Goal: Task Accomplishment & Management: Complete application form

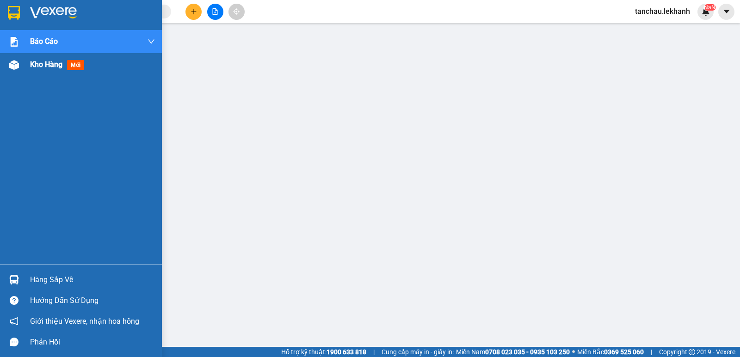
click at [34, 67] on span "Kho hàng" at bounding box center [46, 64] width 32 height 9
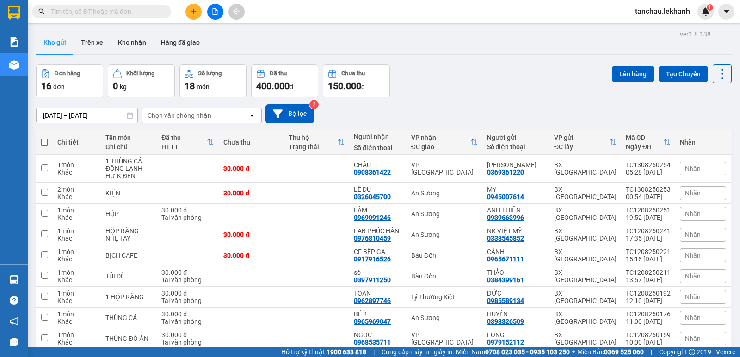
click at [49, 116] on input "12/08/2025 – 13/08/2025" at bounding box center [87, 115] width 101 height 15
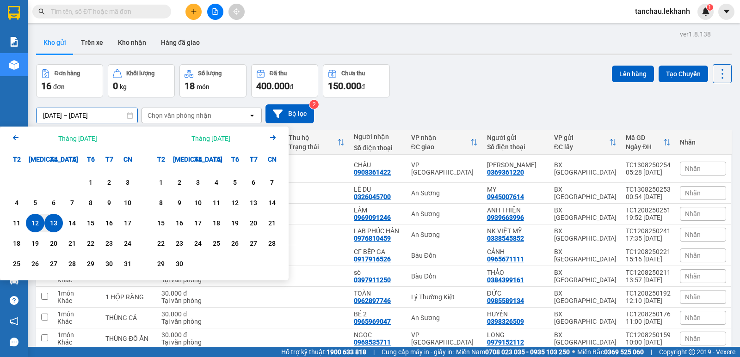
click at [56, 221] on div "13" at bounding box center [53, 223] width 13 height 11
type input "13/08/2025 – 13/08/2025"
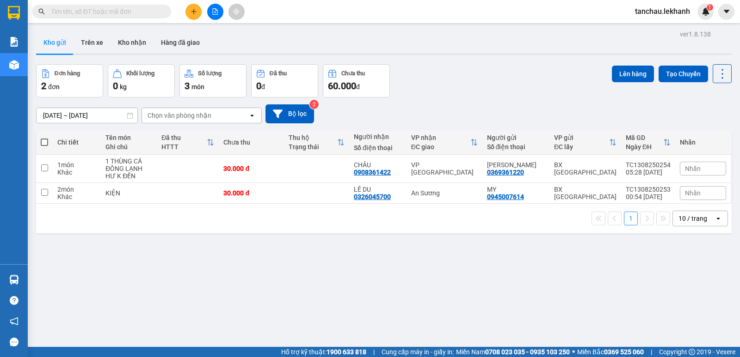
click at [189, 8] on button at bounding box center [193, 12] width 16 height 16
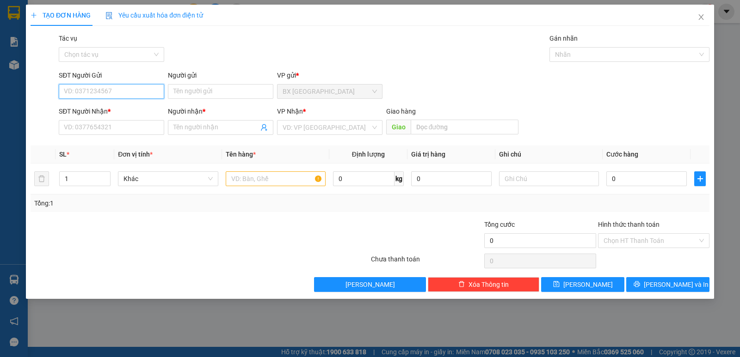
click at [131, 92] on input "SĐT Người Gửi" at bounding box center [111, 91] width 105 height 15
type input "0944087895"
click at [102, 110] on div "0944087895 - LINH" at bounding box center [111, 110] width 94 height 10
type input "LINH"
type input "0898898856"
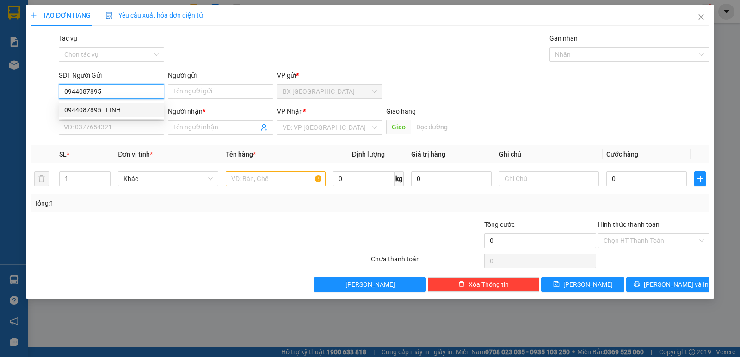
type input "TOÀN"
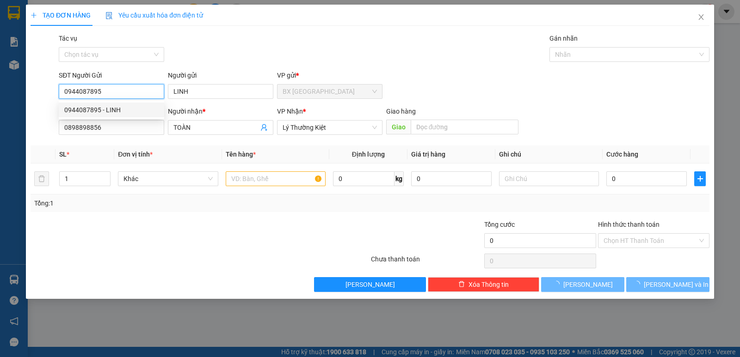
type input "30.000"
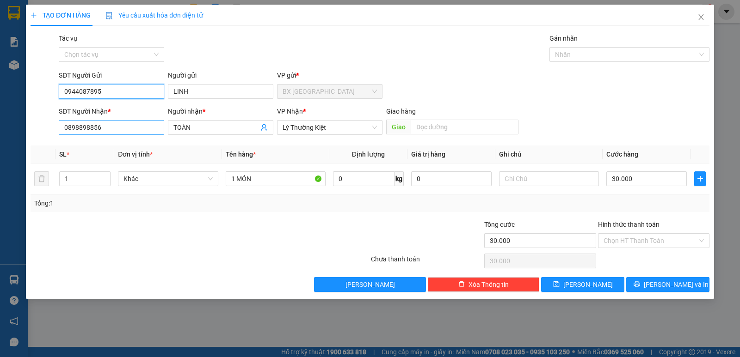
type input "0944087895"
click at [111, 126] on input "0898898856" at bounding box center [111, 127] width 105 height 15
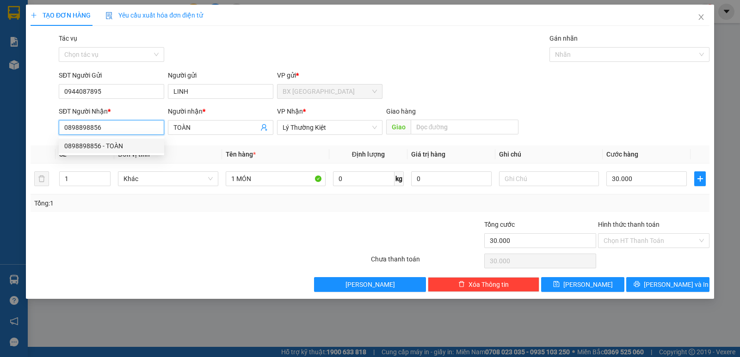
click at [111, 126] on input "0898898856" at bounding box center [111, 127] width 105 height 15
type input "0"
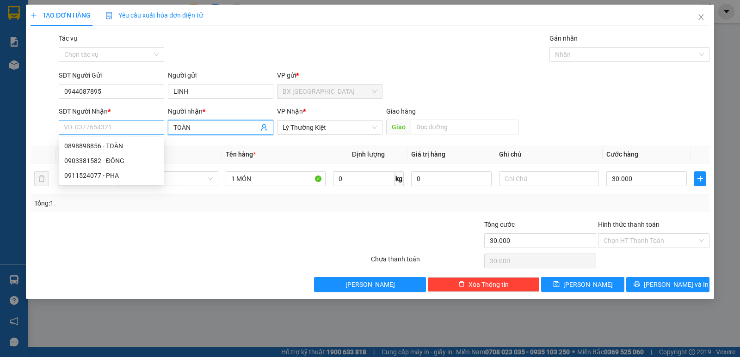
drag, startPoint x: 236, startPoint y: 133, endPoint x: 109, endPoint y: 131, distance: 127.2
click at [111, 133] on div "SĐT Người Nhận * VD: 0377654321 Người nhận * TOÀN TOÀN VP Nhận * Lý Thường Ki…" at bounding box center [384, 122] width 654 height 32
drag, startPoint x: 200, startPoint y: 121, endPoint x: 155, endPoint y: 121, distance: 45.3
click at [155, 121] on div "SĐT Người Nhận * VD: 0377654321 Người nhận * TOÀN TOÀN VP Nhận * Lý Thường Ki…" at bounding box center [384, 122] width 654 height 32
click at [149, 125] on input "SĐT Người Nhận *" at bounding box center [111, 127] width 105 height 15
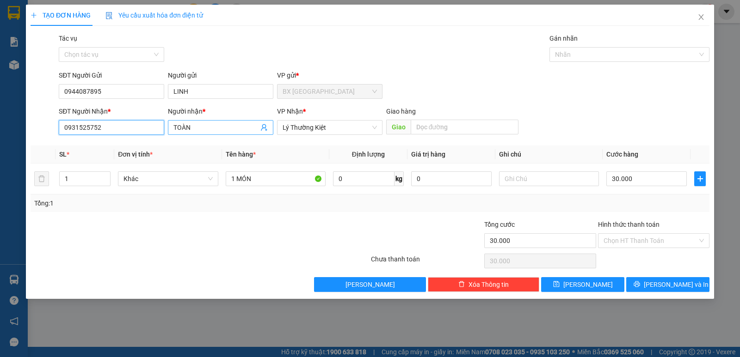
type input "0931525752"
drag, startPoint x: 191, startPoint y: 127, endPoint x: 138, endPoint y: 124, distance: 52.8
click at [138, 124] on div "SĐT Người Nhận * 0931525752 Người nhận * TOÀN TOÀN VP Nhận * Lý Thường Kiệt …" at bounding box center [384, 122] width 654 height 32
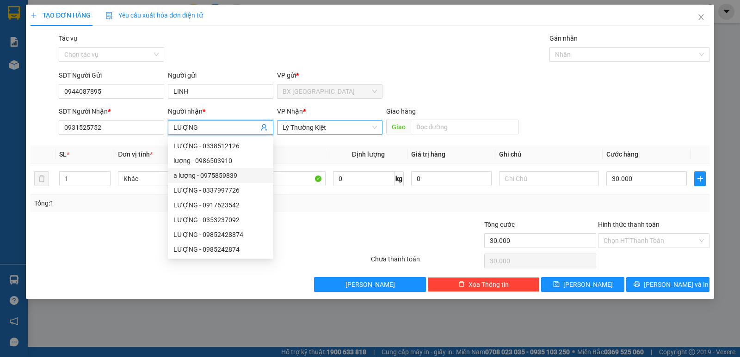
click at [335, 129] on span "Lý Thường Kiệt" at bounding box center [330, 128] width 94 height 14
type input "LƯỢNG"
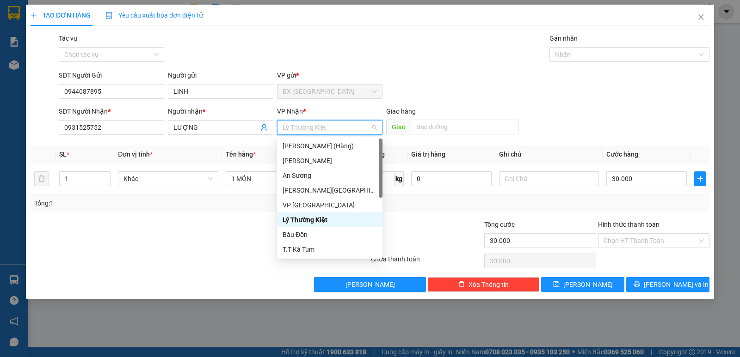
type input "N"
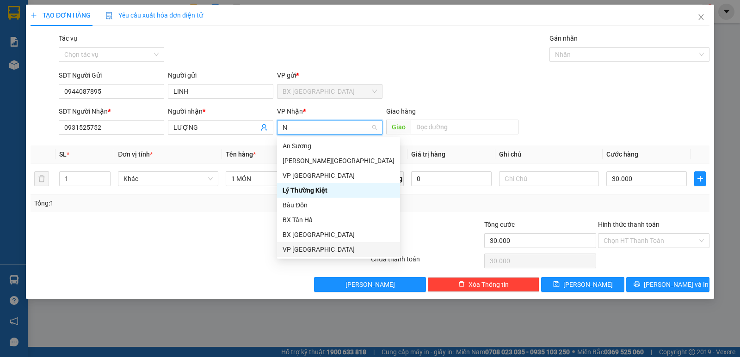
click at [296, 249] on div "VP Ninh Sơn" at bounding box center [339, 250] width 112 height 10
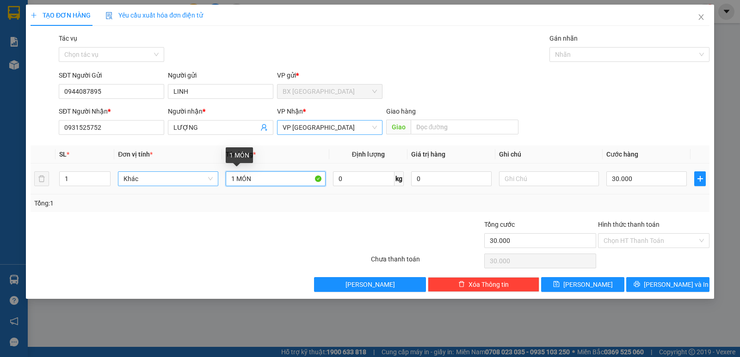
drag, startPoint x: 263, startPoint y: 182, endPoint x: 181, endPoint y: 173, distance: 82.4
click at [181, 173] on tr "1 Khác 1 MÓN 0 kg 0 30.000" at bounding box center [370, 179] width 679 height 31
type input "THÙNG"
click at [654, 181] on input "30.000" at bounding box center [646, 179] width 80 height 15
type input "4"
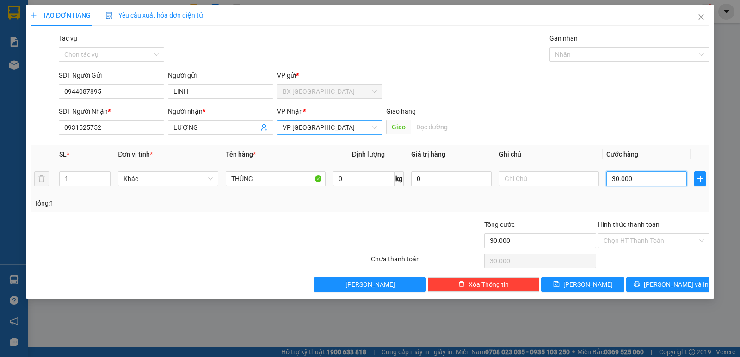
type input "4"
type input "40"
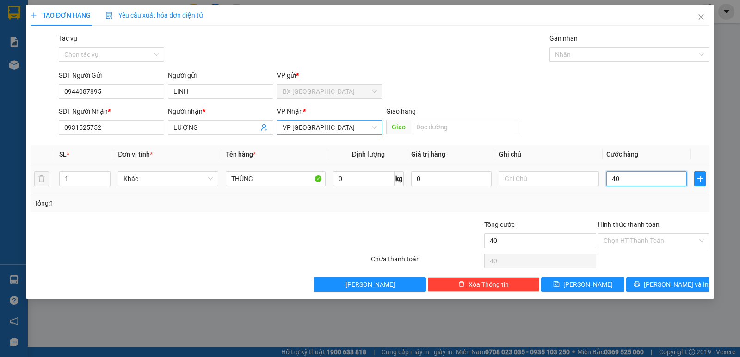
type input "400"
type input "4.000"
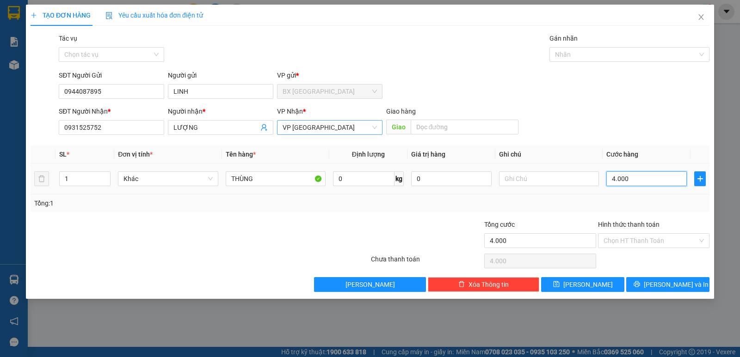
type input "40.000"
click at [655, 239] on input "Hình thức thanh toán" at bounding box center [651, 241] width 94 height 14
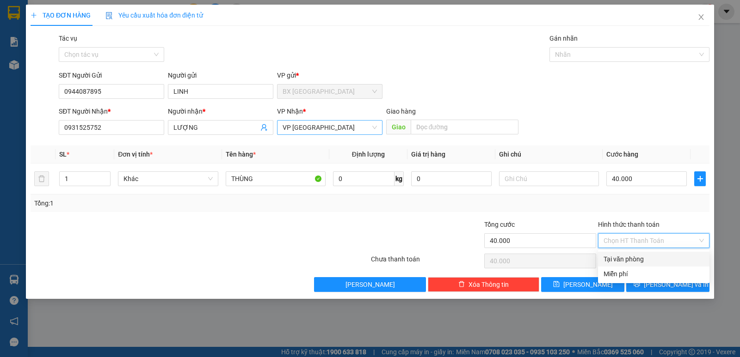
click at [641, 258] on div "Tại văn phòng" at bounding box center [654, 259] width 100 height 10
type input "0"
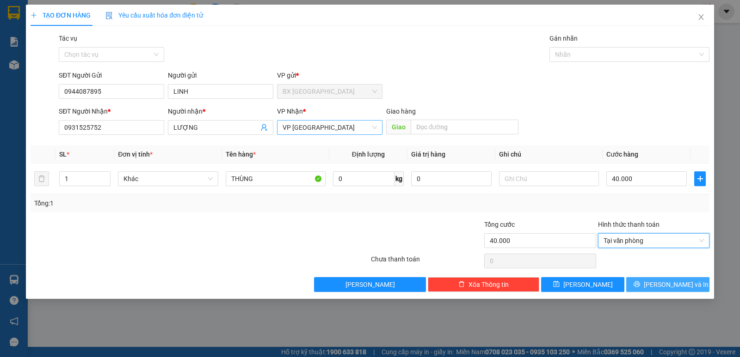
click at [660, 284] on span "Lưu và In" at bounding box center [676, 285] width 65 height 10
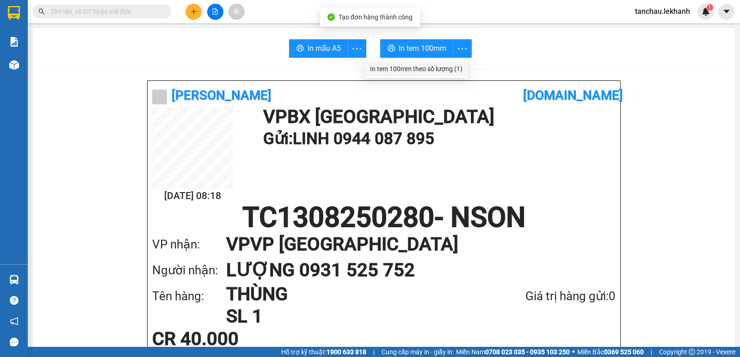
click at [438, 68] on div "In tem 100mm theo số lượng (1)" at bounding box center [416, 69] width 92 height 10
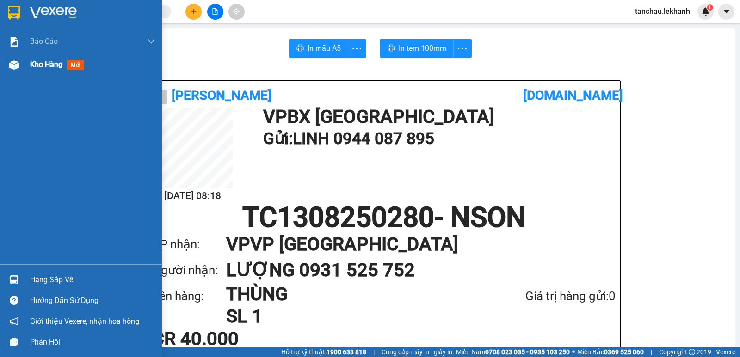
click at [50, 65] on span "Kho hàng" at bounding box center [46, 64] width 32 height 9
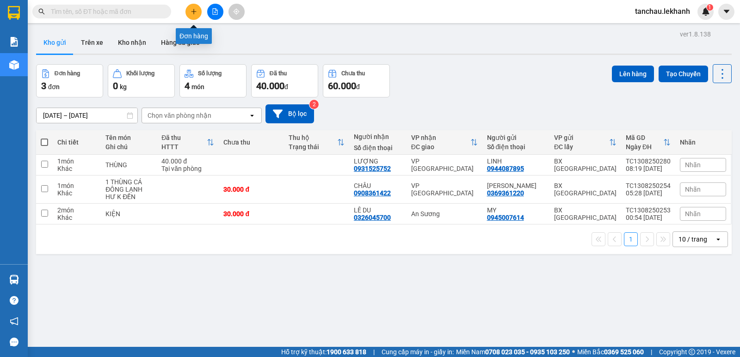
click at [195, 12] on icon "plus" at bounding box center [193, 11] width 5 height 0
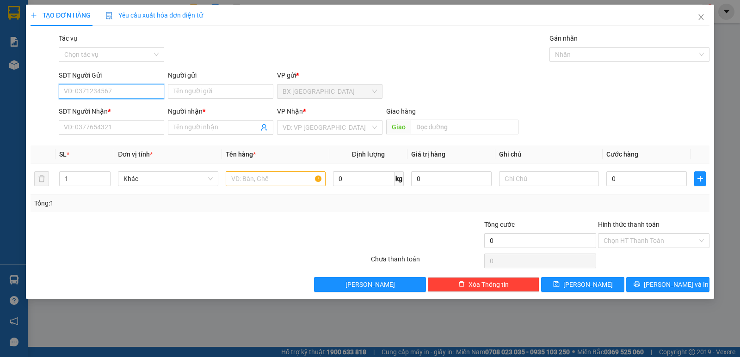
click at [121, 95] on input "SĐT Người Gửi" at bounding box center [111, 91] width 105 height 15
type input "0988939137"
click at [110, 111] on div "0988939137 - DAT" at bounding box center [111, 110] width 94 height 10
type input "DAT"
type input "0377894298"
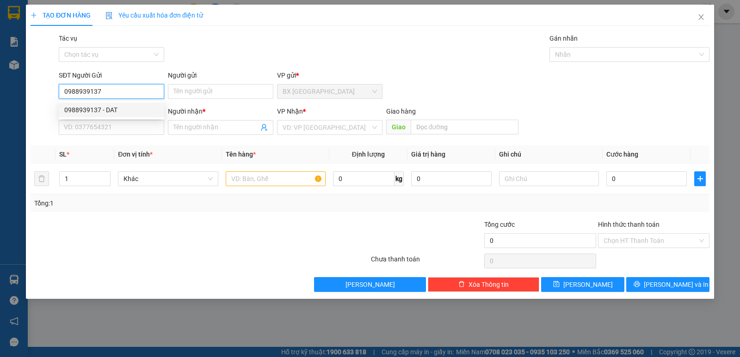
type input "NHUNG"
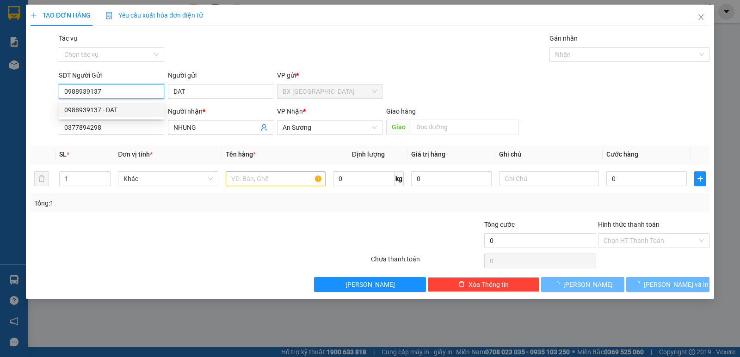
type input "30.000"
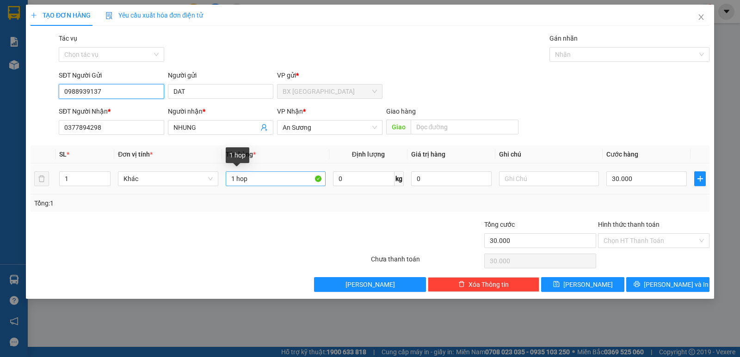
type input "0988939137"
drag, startPoint x: 259, startPoint y: 176, endPoint x: 117, endPoint y: 166, distance: 142.8
click at [118, 166] on tr "1 Khác 1 hop 0 kg 0 30.000" at bounding box center [370, 179] width 679 height 31
type input "THÙNG"
click at [663, 239] on input "Hình thức thanh toán" at bounding box center [651, 241] width 94 height 14
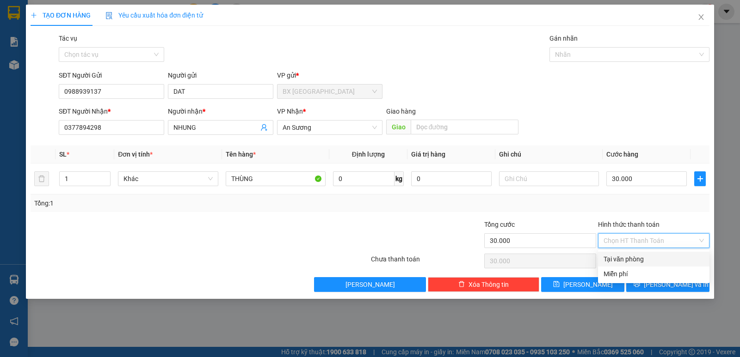
click at [652, 259] on div "Tại văn phòng" at bounding box center [654, 259] width 100 height 10
type input "0"
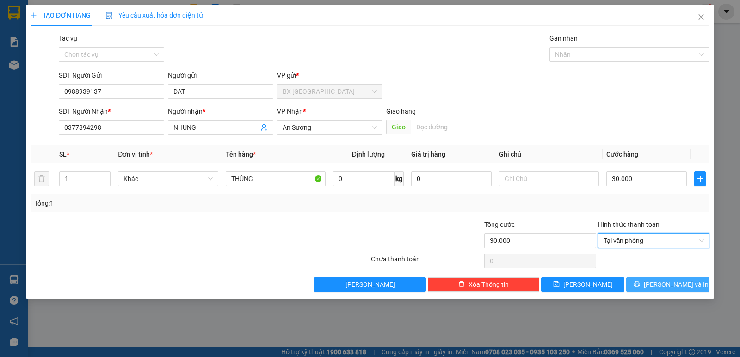
click at [670, 284] on span "Lưu và In" at bounding box center [676, 285] width 65 height 10
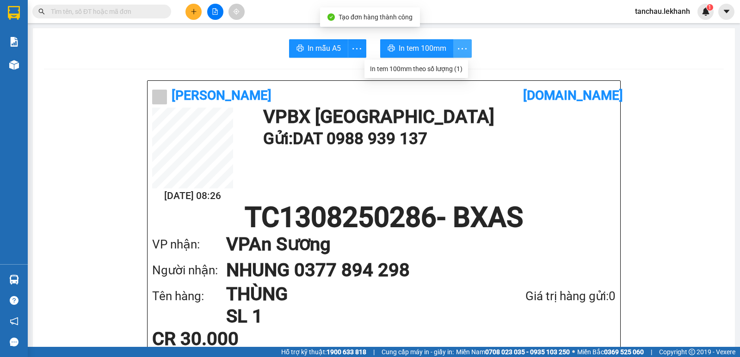
click at [456, 44] on icon "more" at bounding box center [462, 49] width 12 height 12
click at [444, 72] on div "In tem 100mm theo số lượng (1)" at bounding box center [416, 69] width 92 height 10
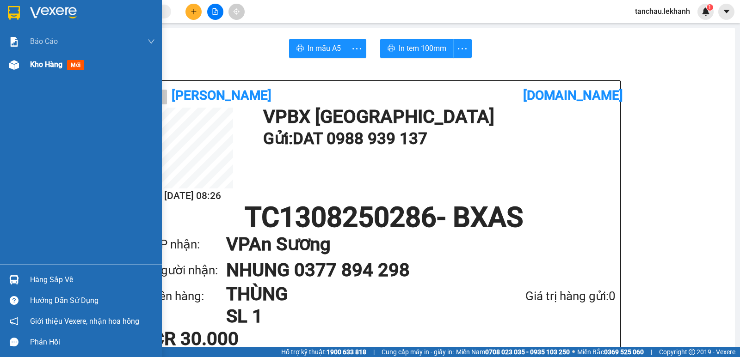
click at [49, 64] on span "Kho hàng" at bounding box center [46, 64] width 32 height 9
